Goal: Task Accomplishment & Management: Manage account settings

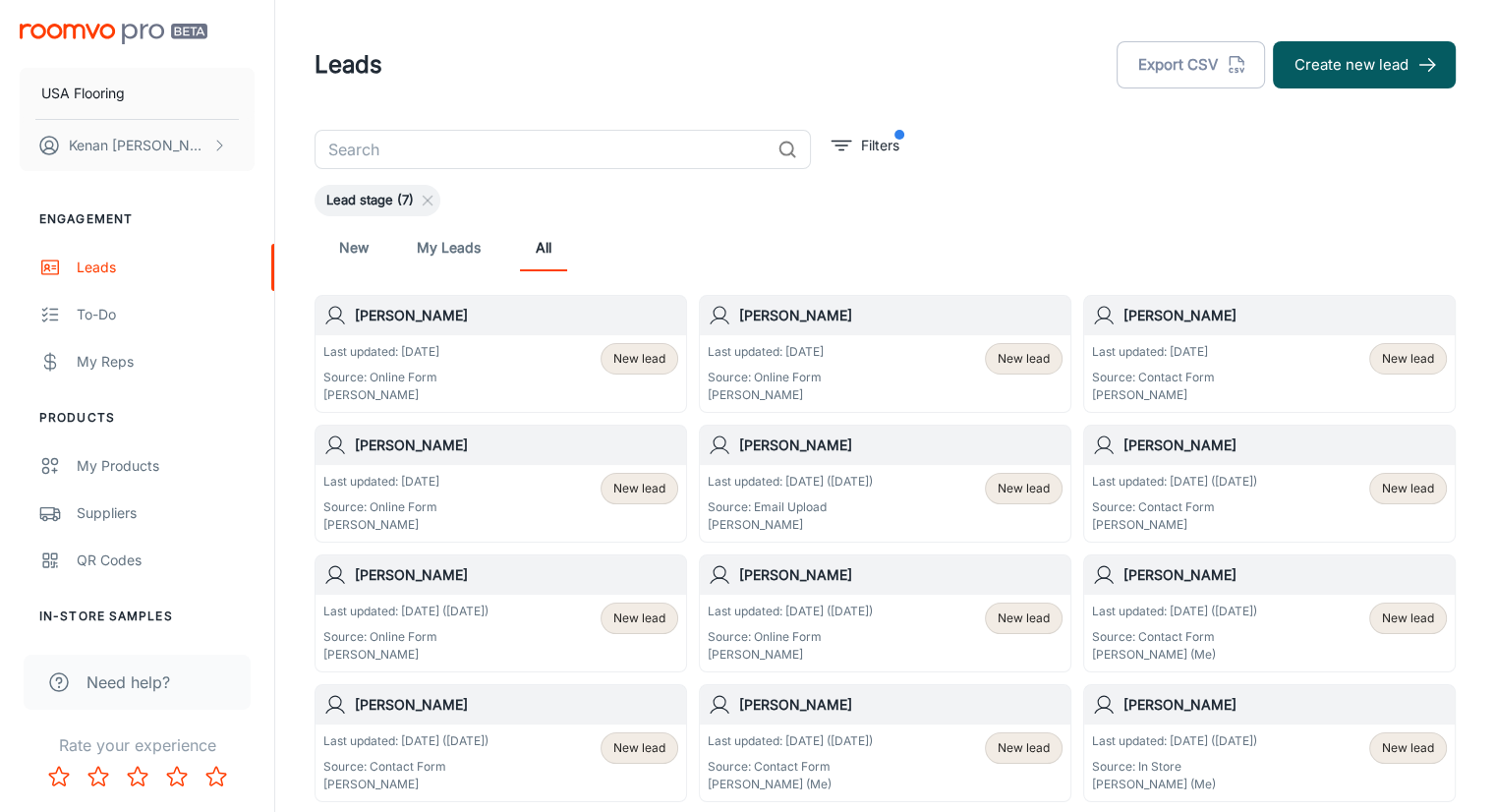
click at [831, 263] on div "New My Leads All" at bounding box center [885, 248] width 1110 height 48
click at [1244, 211] on div "Lead stage (7)" at bounding box center [886, 201] width 1141 height 32
click at [417, 488] on p "Last updated: [DATE]" at bounding box center [380, 481] width 116 height 18
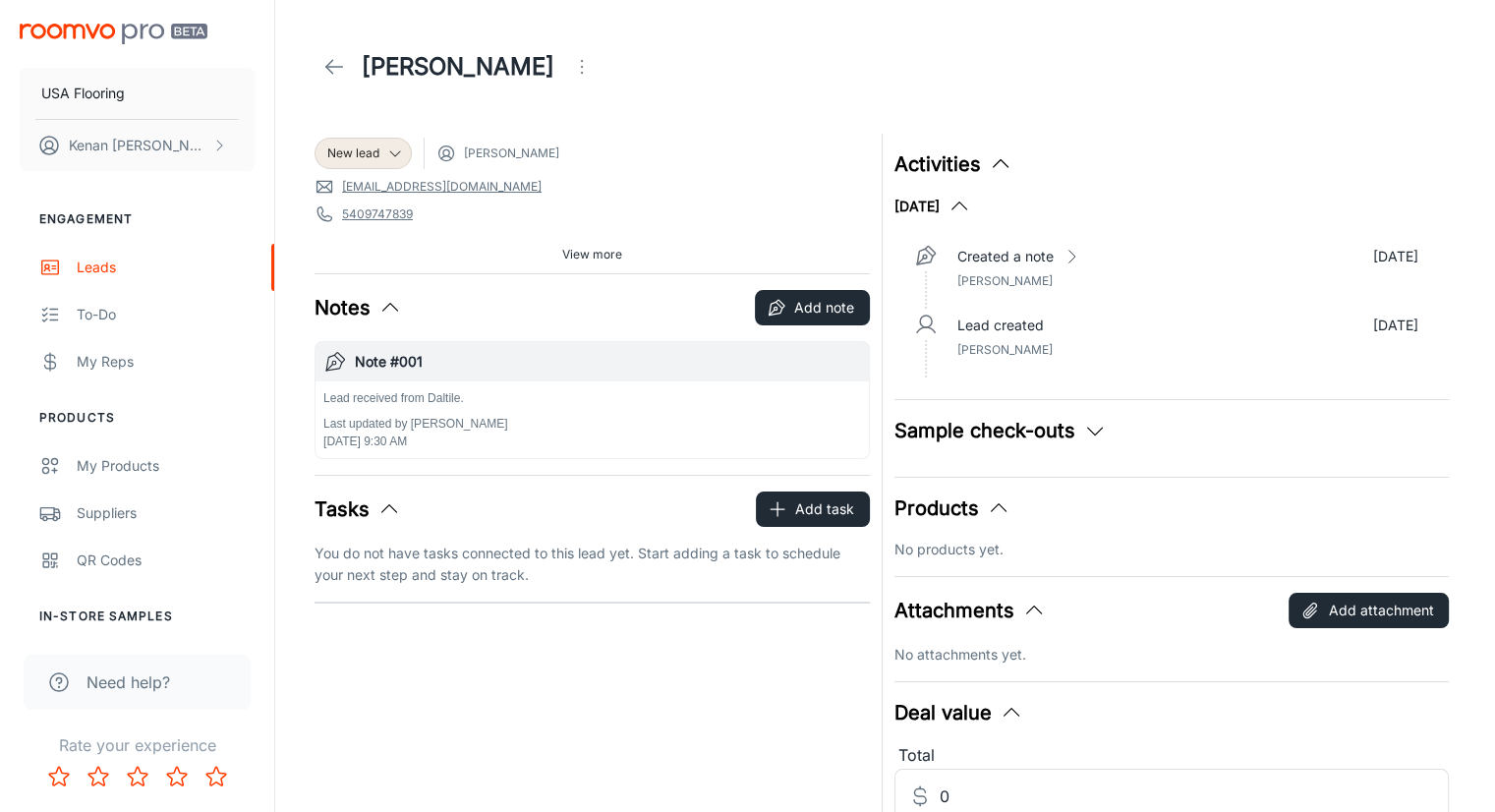
click at [415, 459] on div "New lead [PERSON_NAME] [EMAIL_ADDRESS][DOMAIN_NAME] 5409747839 27604 Source: On…" at bounding box center [587, 484] width 568 height 726
click at [391, 495] on button "Tasks" at bounding box center [358, 509] width 86 height 30
click at [392, 504] on icon "button" at bounding box center [389, 509] width 24 height 24
